Goal: Task Accomplishment & Management: Use online tool/utility

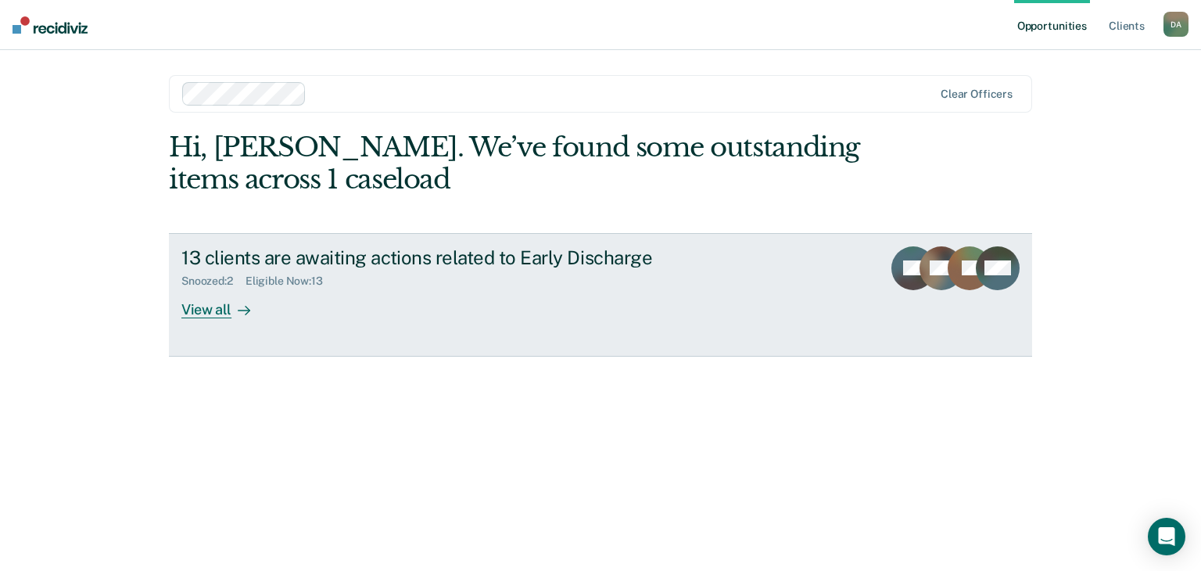
click at [285, 324] on link "13 clients are awaiting actions related to Early Discharge Snoozed : 2 Eligible…" at bounding box center [600, 295] width 863 height 124
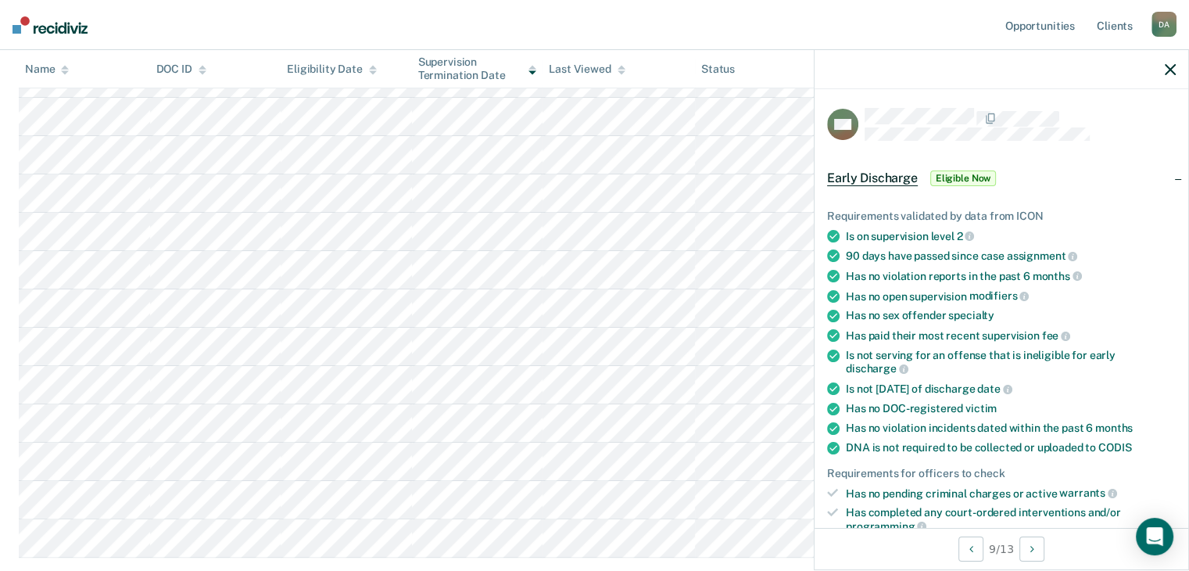
scroll to position [156, 0]
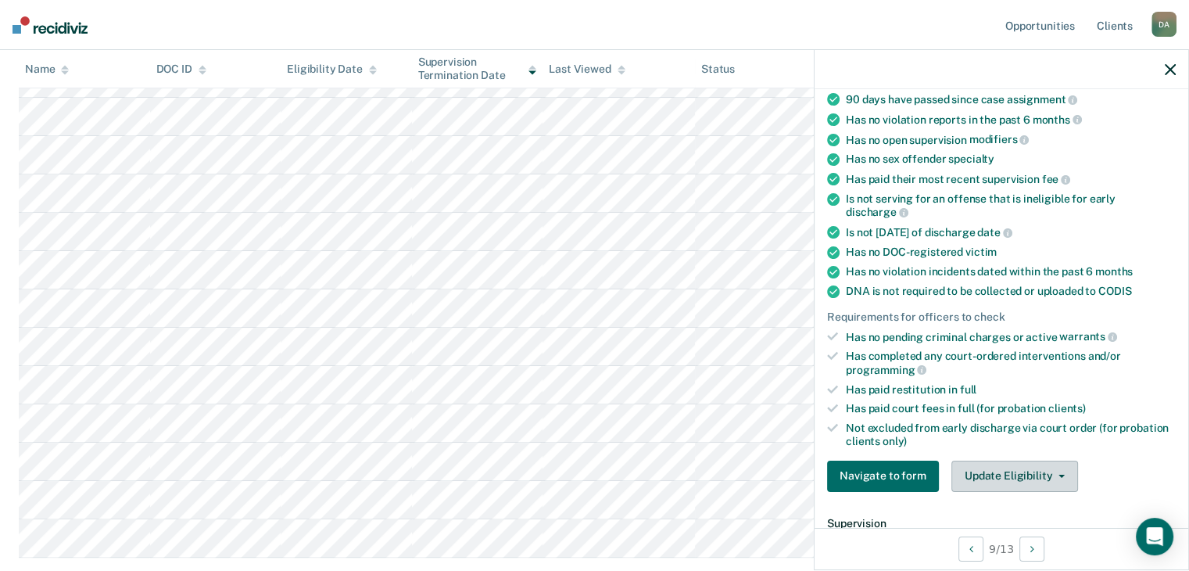
click at [1028, 473] on button "Update Eligibility" at bounding box center [1015, 476] width 127 height 31
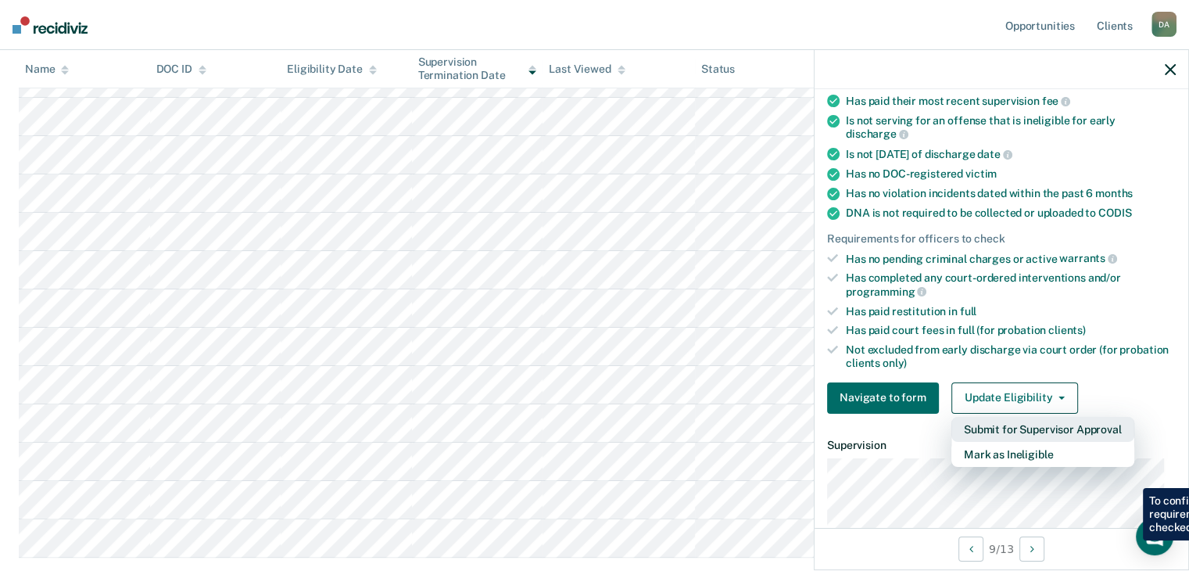
scroll to position [313, 0]
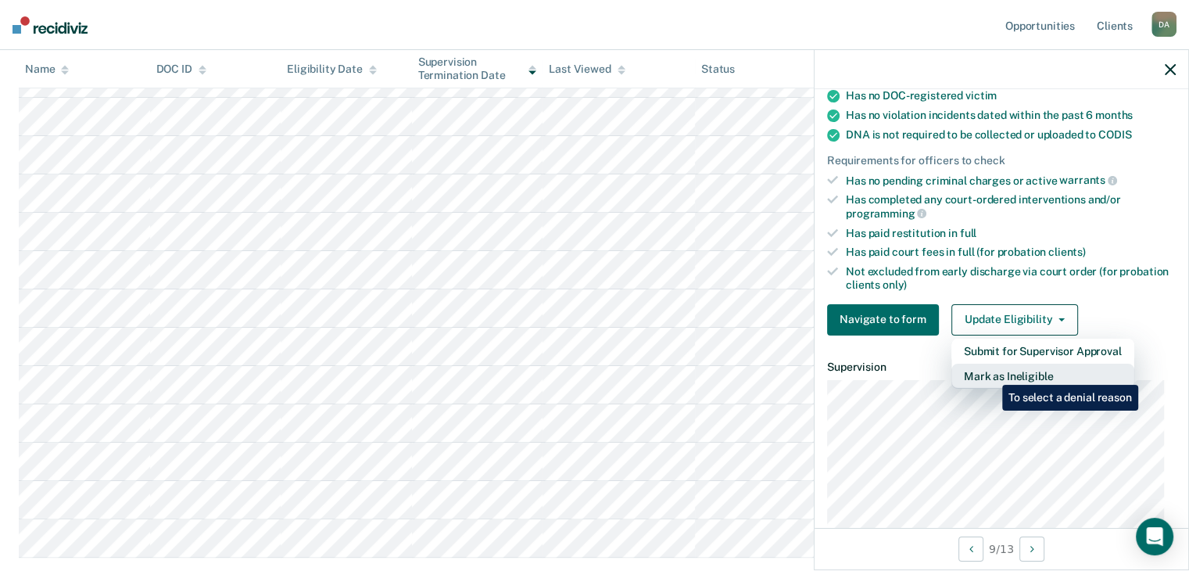
click at [991, 373] on button "Mark as Ineligible" at bounding box center [1043, 376] width 183 height 25
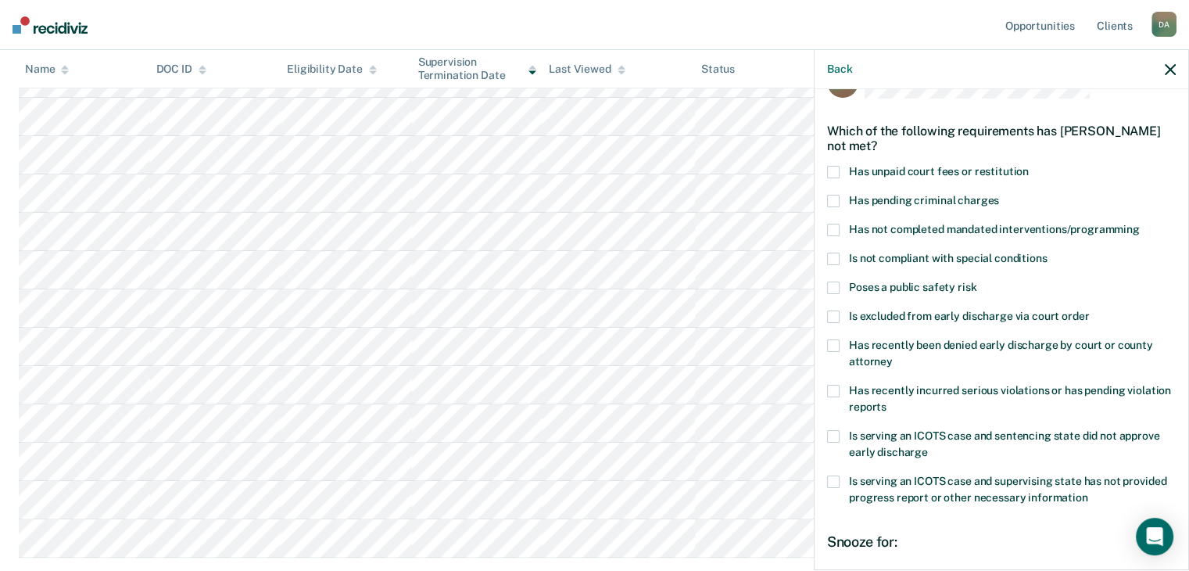
scroll to position [0, 0]
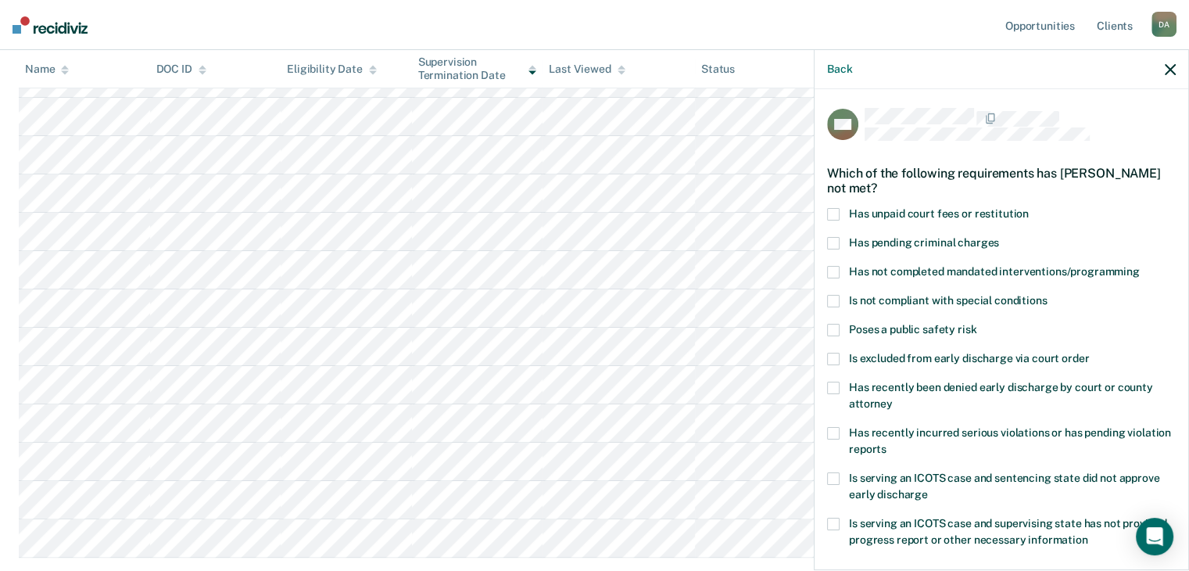
click at [1167, 64] on icon "button" at bounding box center [1170, 69] width 11 height 11
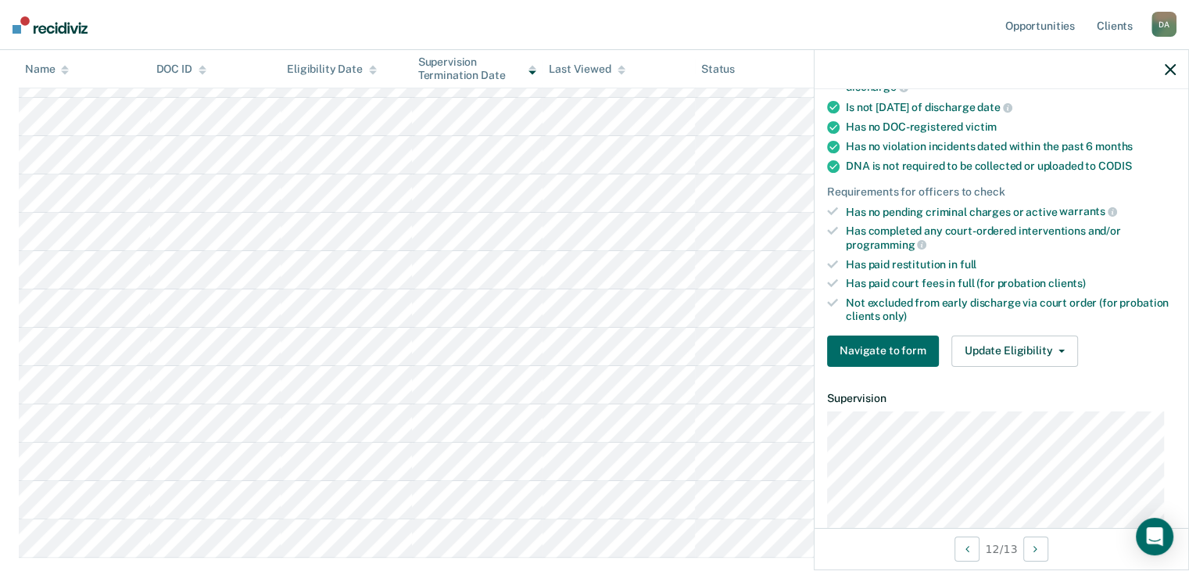
scroll to position [313, 0]
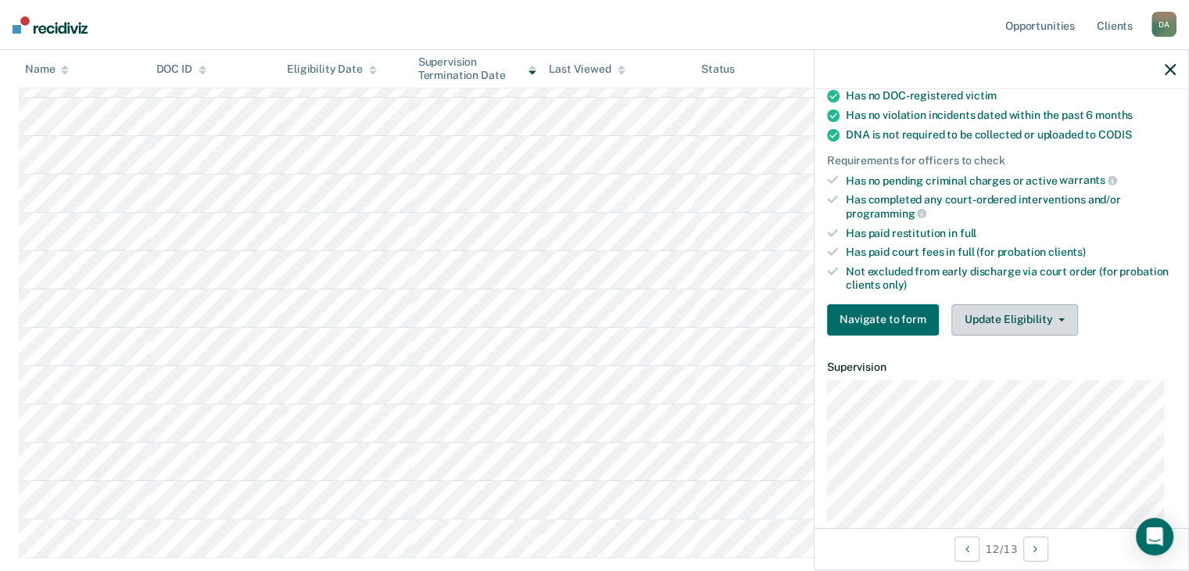
click at [1028, 304] on button "Update Eligibility" at bounding box center [1015, 319] width 127 height 31
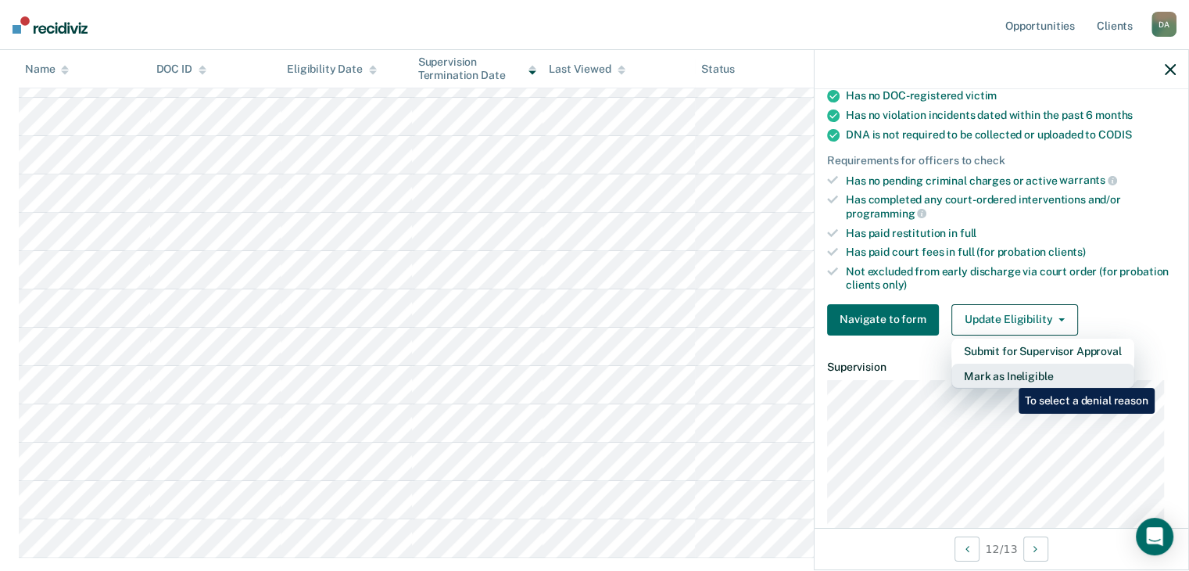
click at [1007, 376] on button "Mark as Ineligible" at bounding box center [1043, 376] width 183 height 25
